Goal: Transaction & Acquisition: Book appointment/travel/reservation

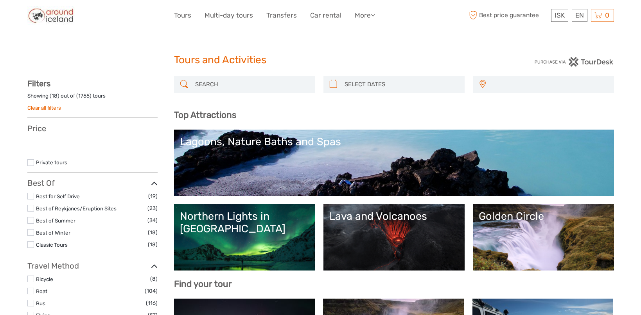
select select
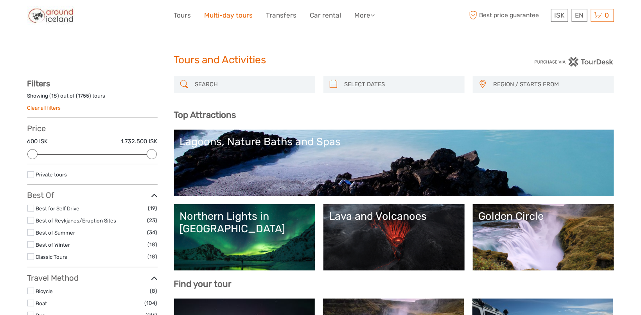
click at [247, 14] on link "Multi-day tours" at bounding box center [228, 15] width 48 height 11
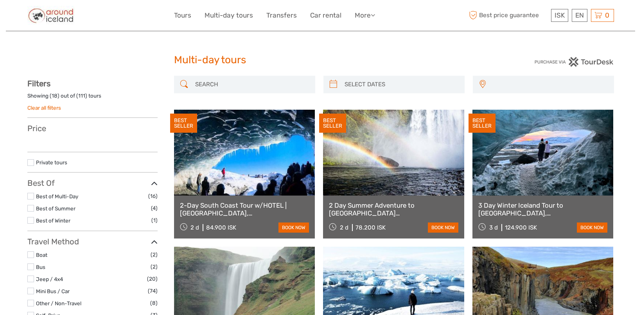
select select
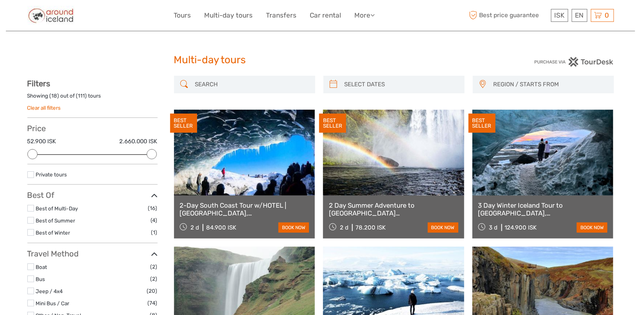
click at [558, 185] on link at bounding box center [542, 153] width 141 height 86
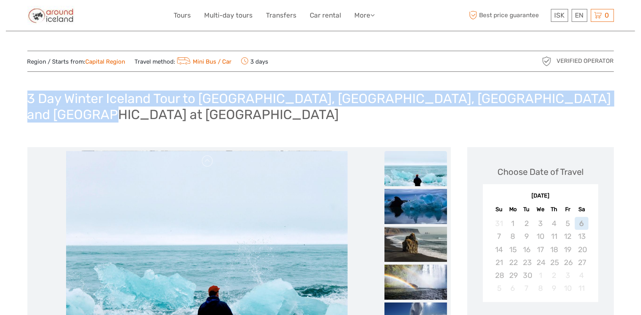
drag, startPoint x: 29, startPoint y: 95, endPoint x: 98, endPoint y: 116, distance: 72.3
click at [98, 116] on h1 "3 Day Winter Iceland Tour to [GEOGRAPHIC_DATA], [GEOGRAPHIC_DATA], [GEOGRAPHIC_…" at bounding box center [320, 107] width 586 height 32
copy h1 "3 Day Winter Iceland Tour to [GEOGRAPHIC_DATA], [GEOGRAPHIC_DATA], [GEOGRAPHIC_…"
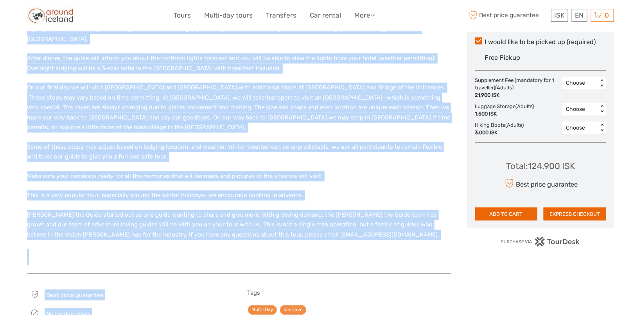
scroll to position [426, 0]
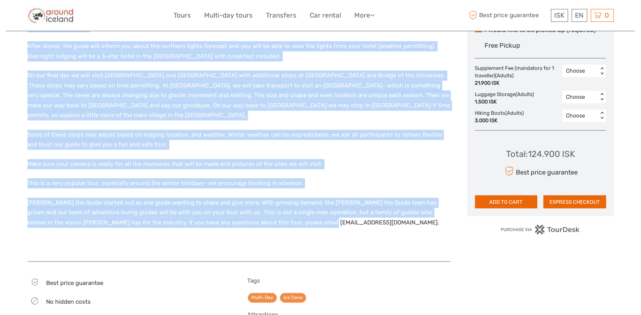
drag, startPoint x: 28, startPoint y: 64, endPoint x: 317, endPoint y: 190, distance: 315.7
click at [317, 190] on div "On this 3 day excursion, we will visit the most requested sites in [GEOGRAPHIC_…" at bounding box center [238, 89] width 423 height 330
copy div "Lo ipsu 8 dol sitametco, ad elit seddo eiu temp incididun utlab et Dolorem. Ali…"
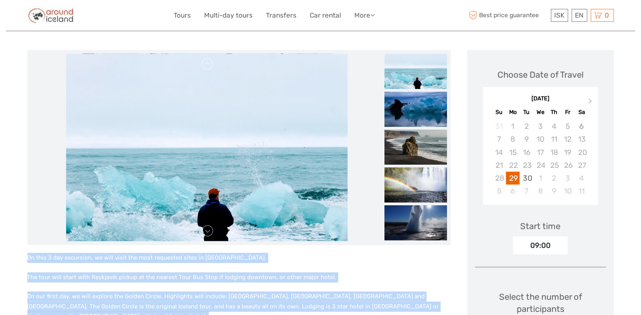
scroll to position [95, 0]
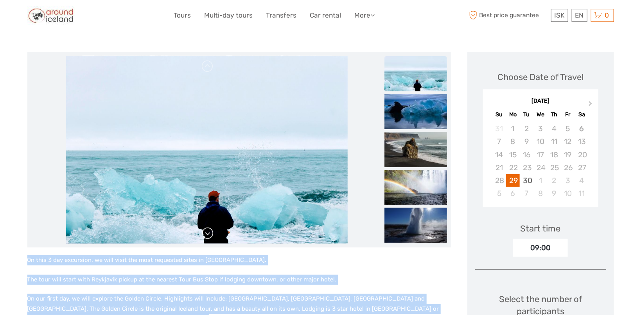
click at [209, 234] on link at bounding box center [207, 233] width 13 height 13
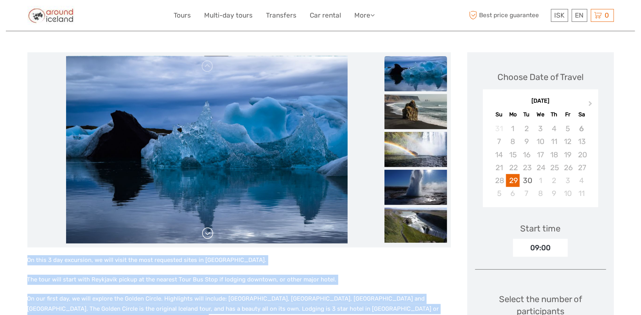
click at [209, 229] on link at bounding box center [207, 233] width 13 height 13
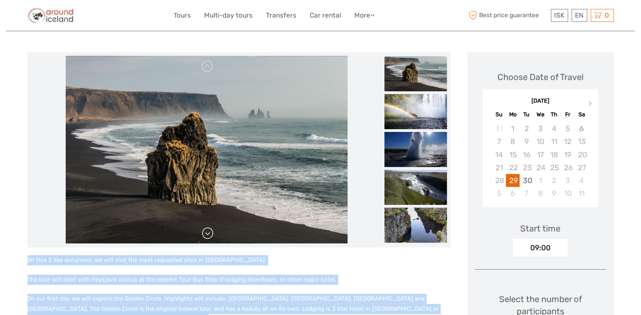
click at [205, 231] on link at bounding box center [207, 233] width 13 height 13
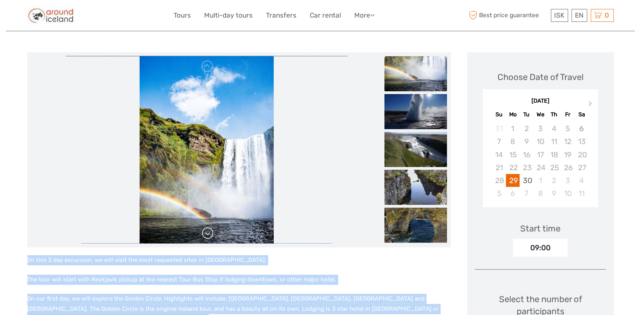
click at [208, 234] on link at bounding box center [207, 233] width 13 height 13
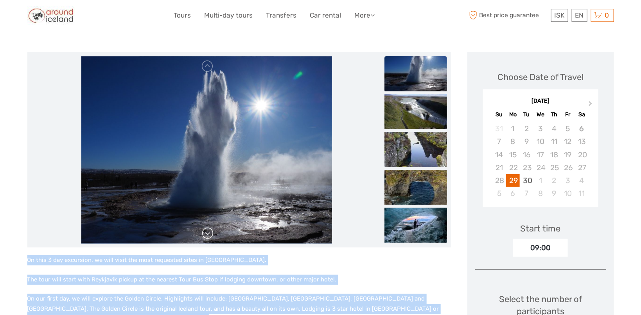
click at [211, 232] on link at bounding box center [207, 233] width 13 height 13
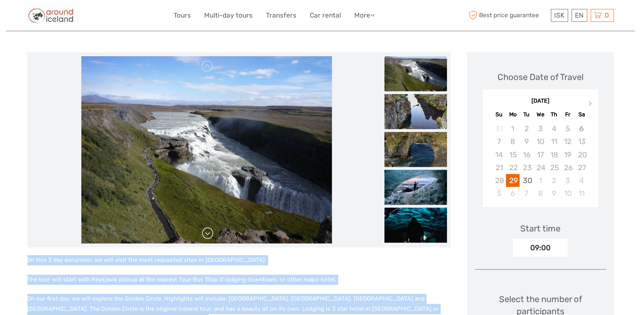
click at [210, 230] on link at bounding box center [207, 233] width 13 height 13
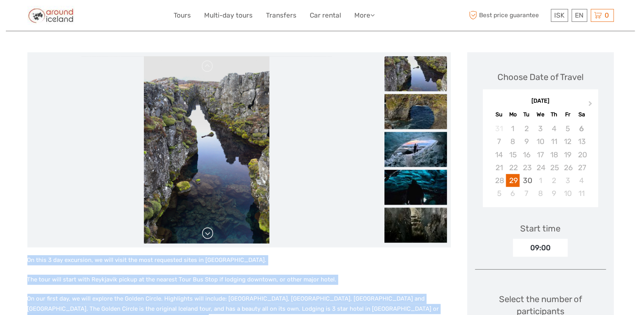
click at [203, 232] on link at bounding box center [207, 233] width 13 height 13
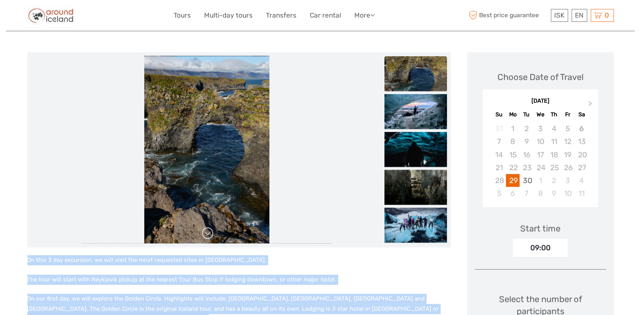
click at [210, 233] on link at bounding box center [207, 233] width 13 height 13
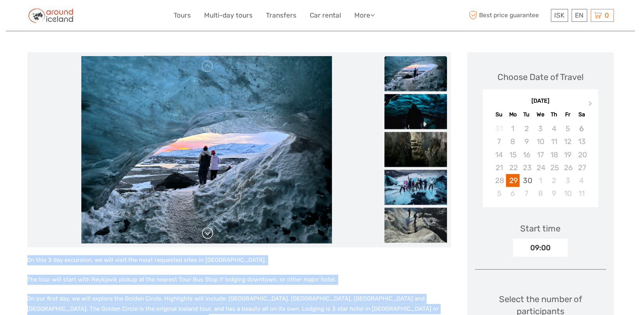
click at [205, 231] on link at bounding box center [207, 233] width 13 height 13
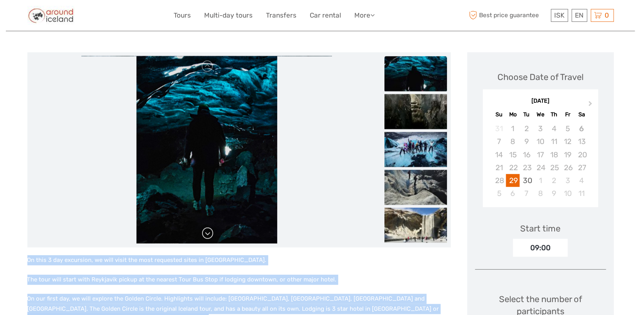
click at [206, 233] on link at bounding box center [207, 233] width 13 height 13
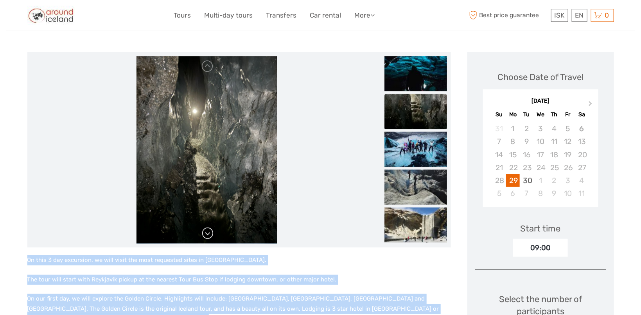
click at [208, 232] on link at bounding box center [207, 233] width 13 height 13
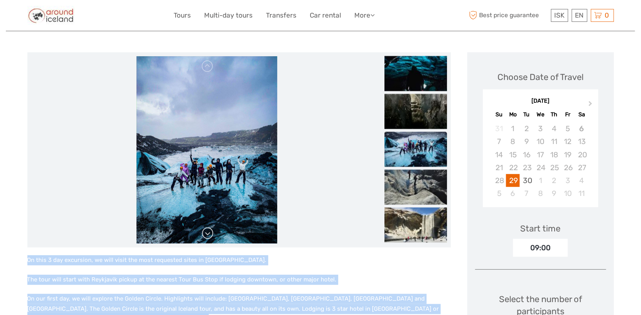
click at [206, 232] on link at bounding box center [207, 233] width 13 height 13
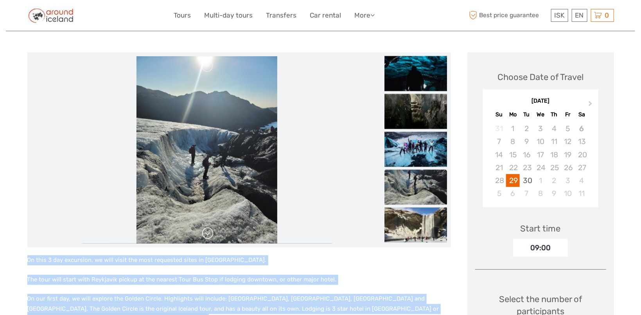
click at [208, 235] on link at bounding box center [207, 233] width 13 height 13
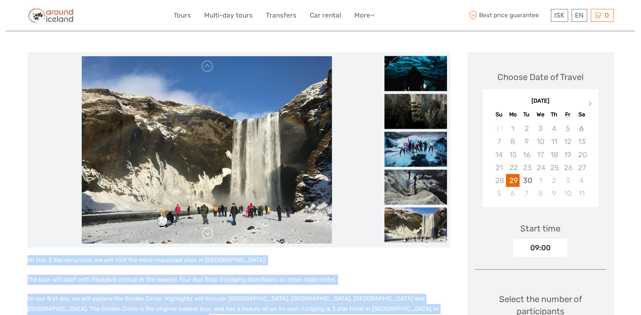
click at [206, 231] on link at bounding box center [207, 233] width 13 height 13
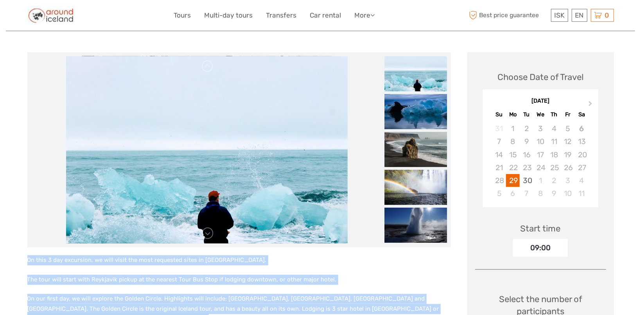
scroll to position [136, 0]
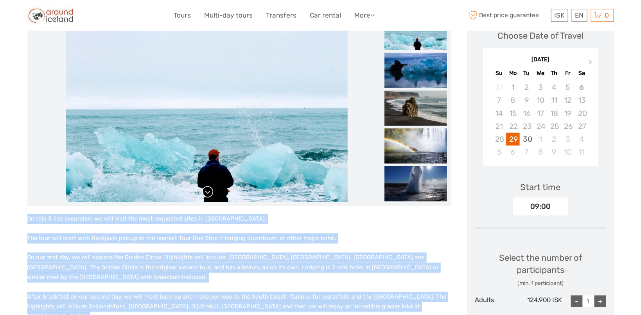
click at [209, 193] on link at bounding box center [207, 192] width 13 height 13
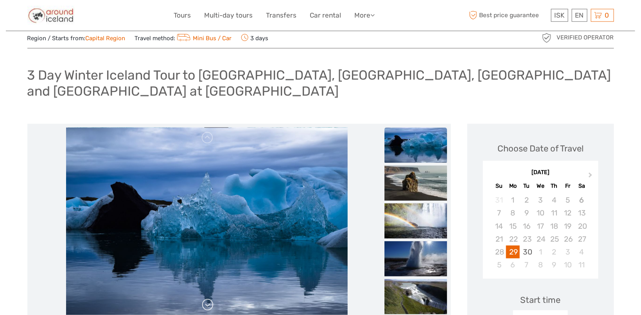
scroll to position [0, 0]
